Goal: Use online tool/utility: Utilize a website feature to perform a specific function

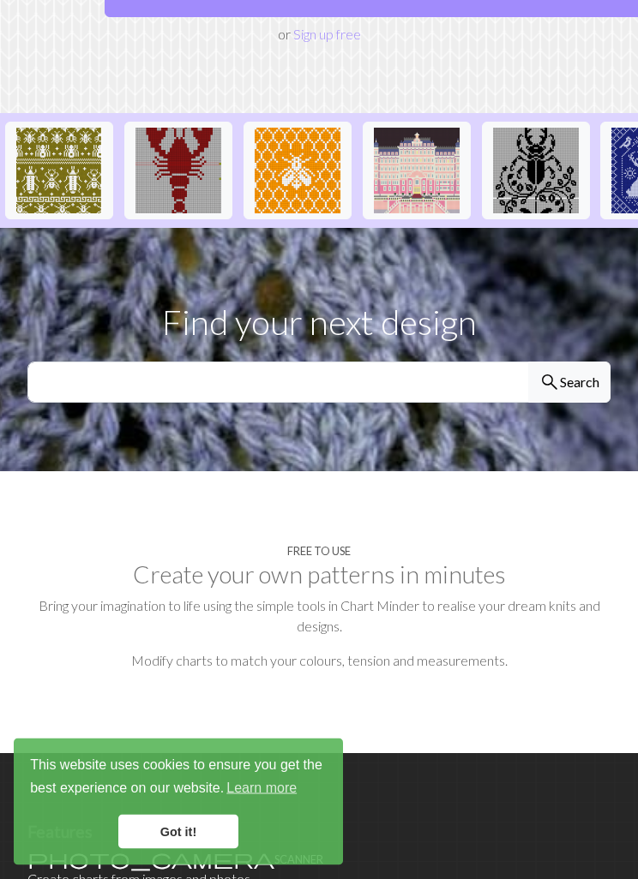
scroll to position [326, 0]
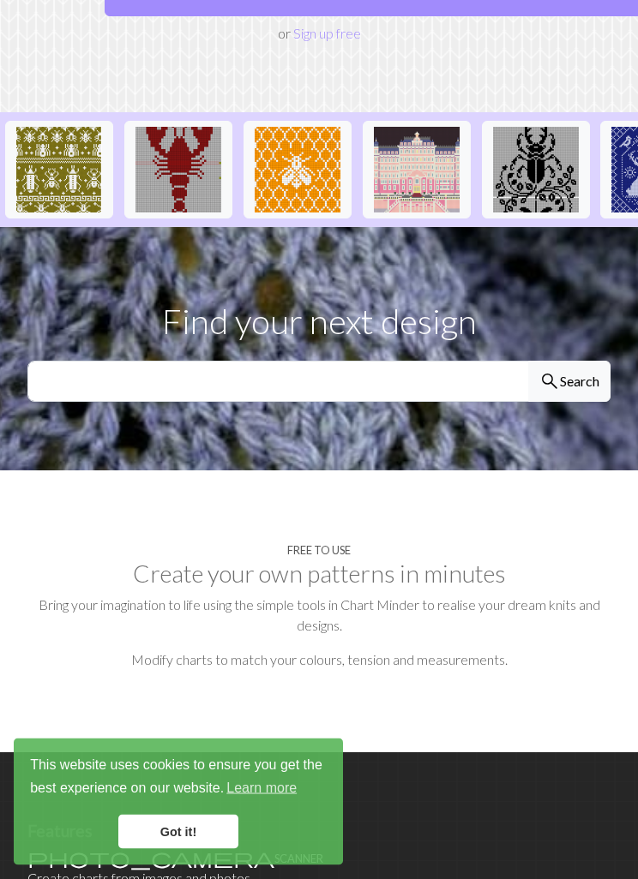
click at [165, 849] on link "Got it!" at bounding box center [178, 832] width 120 height 34
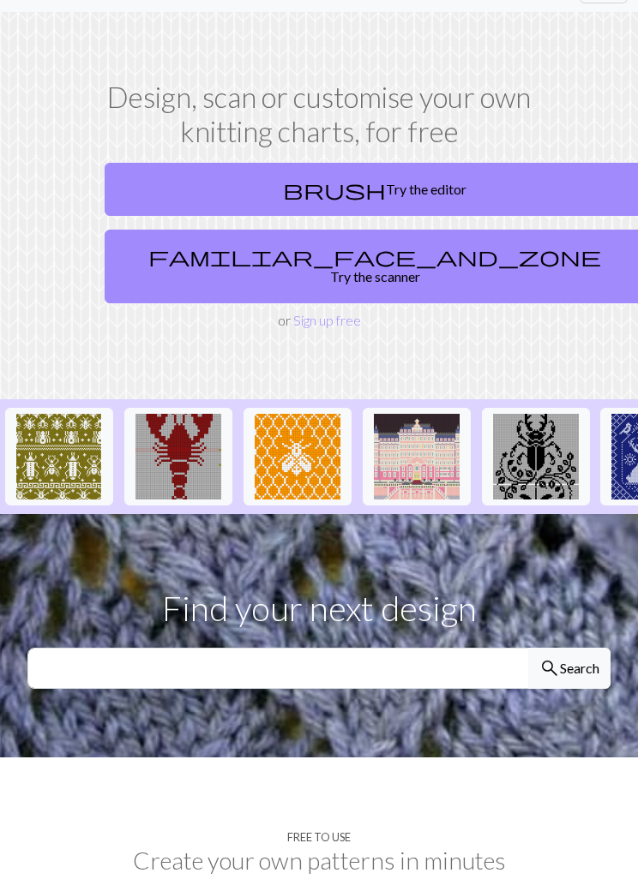
scroll to position [0, 0]
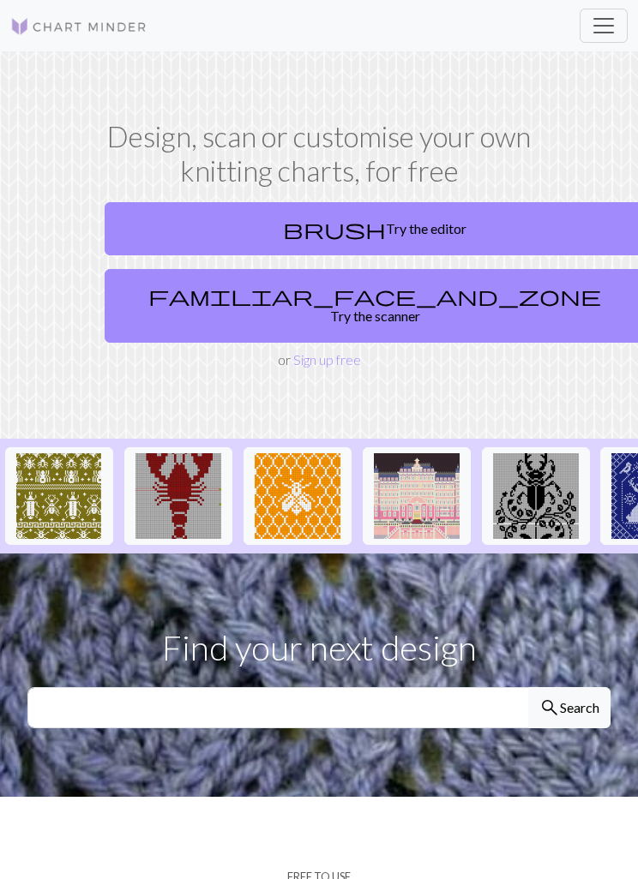
click at [220, 219] on link "brush Try the editor" at bounding box center [375, 228] width 540 height 53
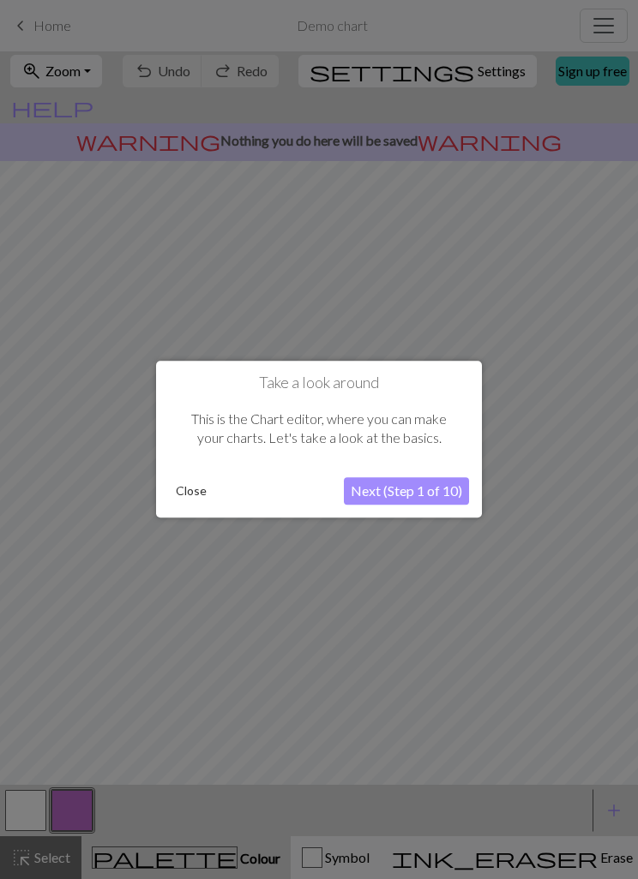
click at [189, 486] on button "Close" at bounding box center [191, 492] width 45 height 26
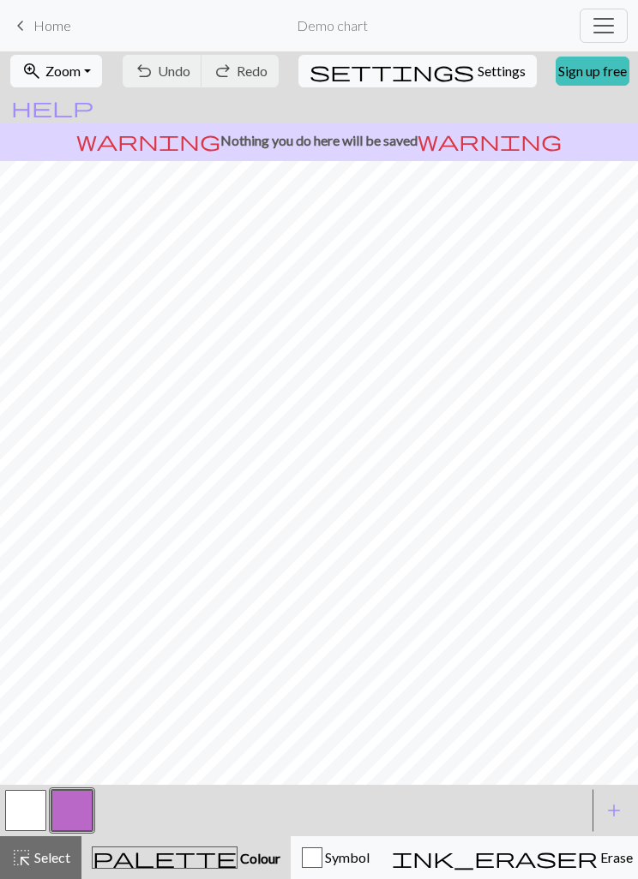
click at [67, 76] on span "Zoom" at bounding box center [62, 71] width 35 height 16
click at [21, 811] on button "button" at bounding box center [25, 810] width 41 height 41
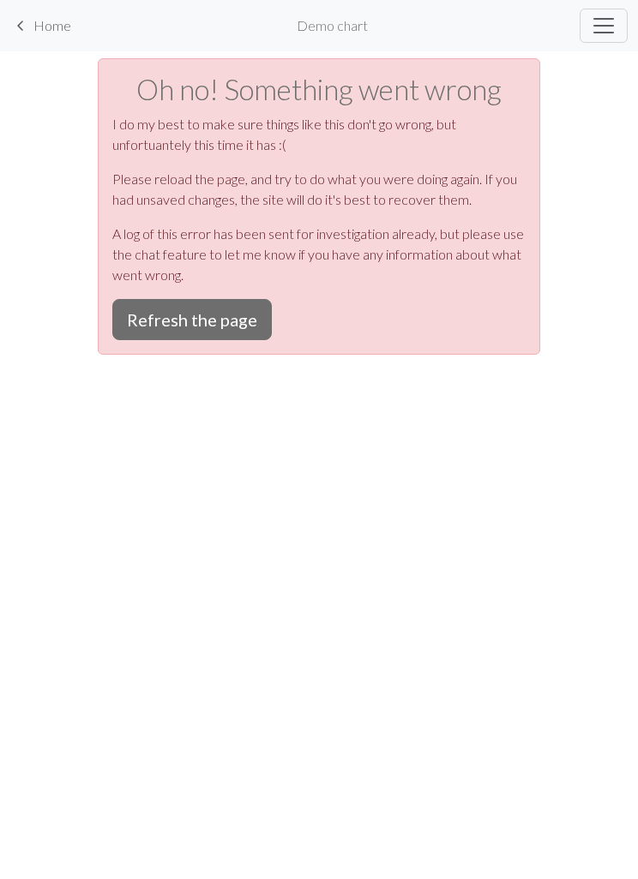
click at [135, 324] on button "Refresh the page" at bounding box center [191, 319] width 159 height 41
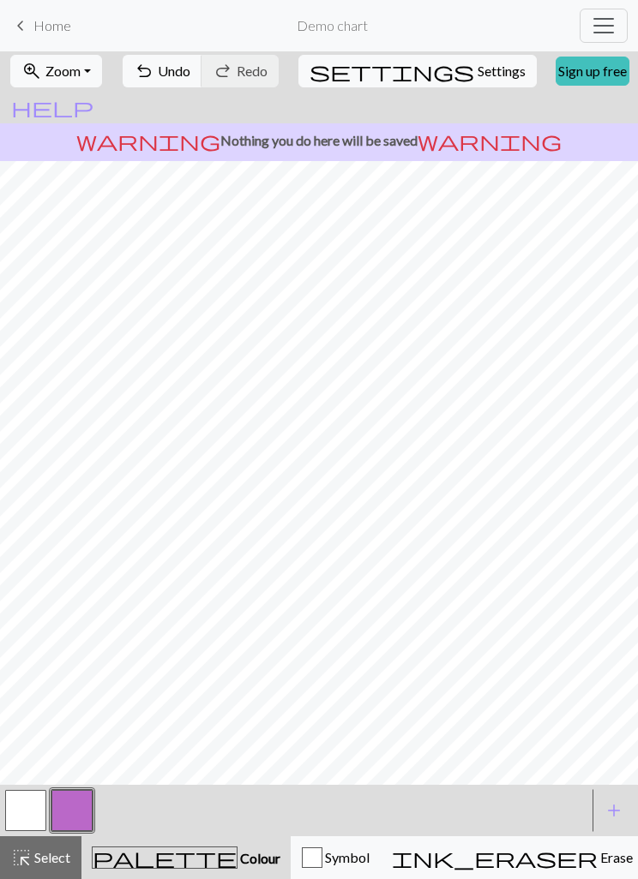
click at [31, 811] on button "button" at bounding box center [25, 810] width 41 height 41
click at [477, 79] on span "Settings" at bounding box center [501, 71] width 48 height 21
select select "aran"
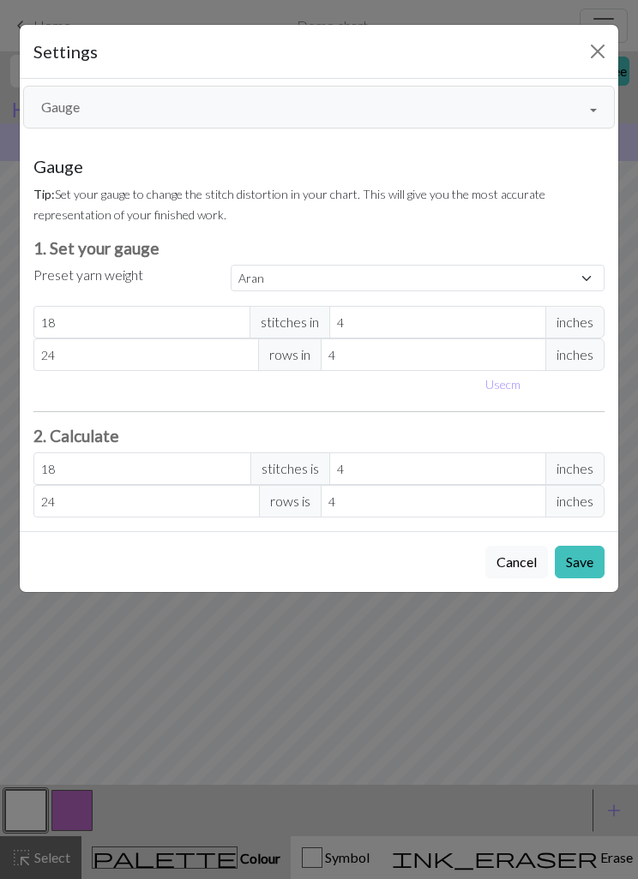
click at [522, 569] on button "Cancel" at bounding box center [516, 562] width 63 height 33
